Goal: Task Accomplishment & Management: Manage account settings

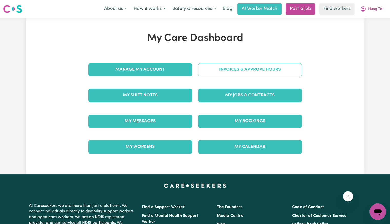
click at [232, 64] on link "Invoices & Approve Hours" at bounding box center [250, 69] width 104 height 13
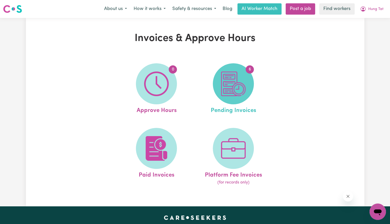
click at [236, 93] on img at bounding box center [233, 84] width 25 height 25
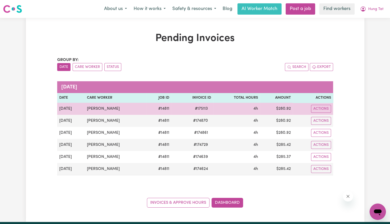
click at [196, 108] on span "# 175113" at bounding box center [201, 109] width 19 height 6
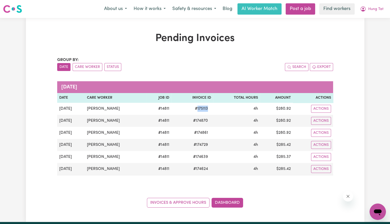
copy span "175113"
click at [371, 14] on button "Hung Tat" at bounding box center [372, 9] width 30 height 11
click at [369, 29] on link "Logout" at bounding box center [366, 30] width 41 height 10
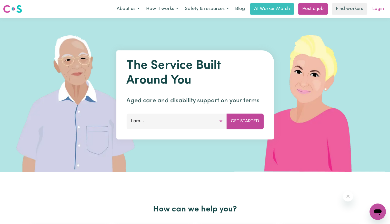
click at [379, 11] on link "Login" at bounding box center [379, 8] width 18 height 11
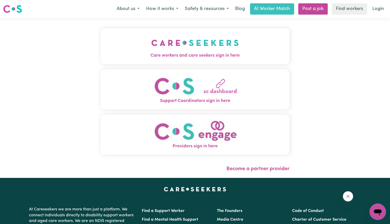
click at [138, 26] on div "Care workers and care seekers sign in here Support Coordinators sign in here Pr…" at bounding box center [195, 98] width 195 height 160
click at [143, 58] on span "Care workers and care seekers sign in here" at bounding box center [195, 55] width 189 height 7
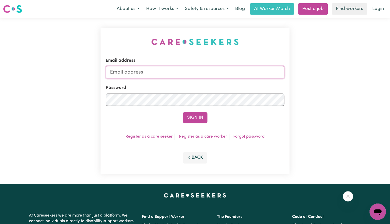
click at [181, 73] on input "Email address" at bounding box center [195, 72] width 179 height 12
drag, startPoint x: 138, startPoint y: 73, endPoint x: 344, endPoint y: 94, distance: 206.6
click at [344, 94] on div "Email address [EMAIL_ADDRESS][DOMAIN_NAME] Password Sign In Register as a care …" at bounding box center [195, 101] width 390 height 166
type input "Superuser~[EMAIL_ADDRESS][DOMAIN_NAME]"
click at [183, 112] on button "Sign In" at bounding box center [195, 117] width 25 height 11
